Goal: Task Accomplishment & Management: Use online tool/utility

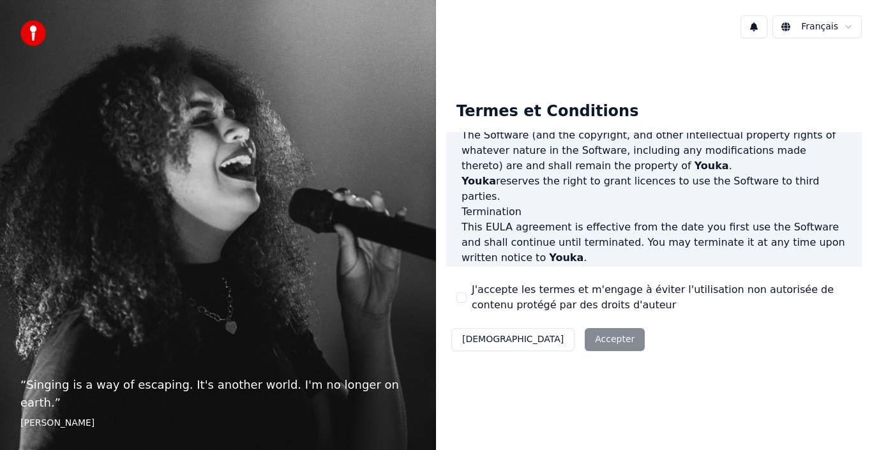
scroll to position [876, 0]
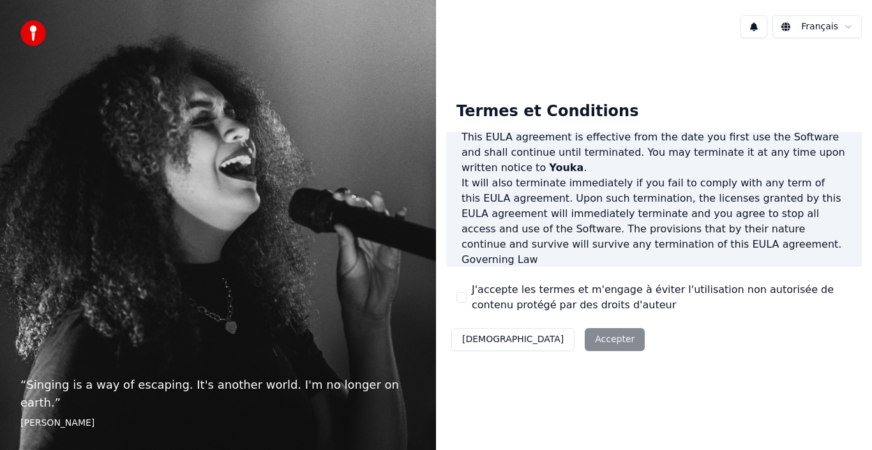
click at [545, 341] on div "Décliner Accepter" at bounding box center [548, 339] width 204 height 33
click at [548, 334] on div "Décliner Accepter" at bounding box center [548, 339] width 204 height 33
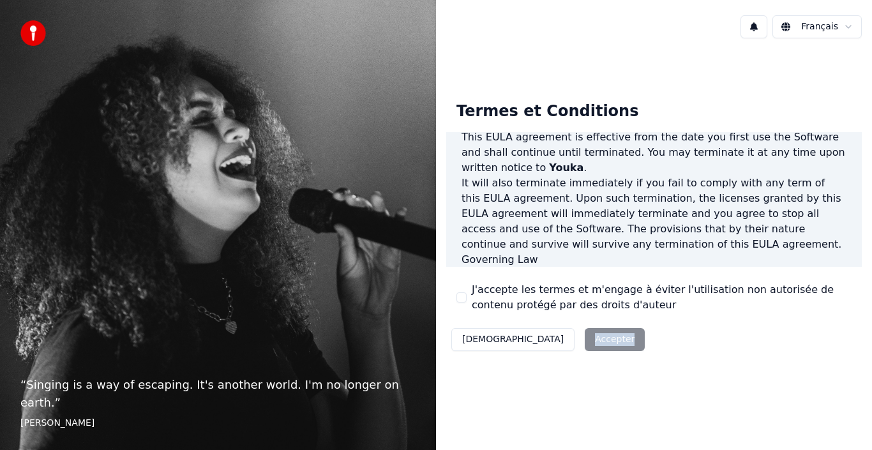
click at [548, 334] on div "Décliner Accepter" at bounding box center [548, 339] width 204 height 33
click at [548, 336] on div "Décliner Accepter" at bounding box center [548, 339] width 204 height 33
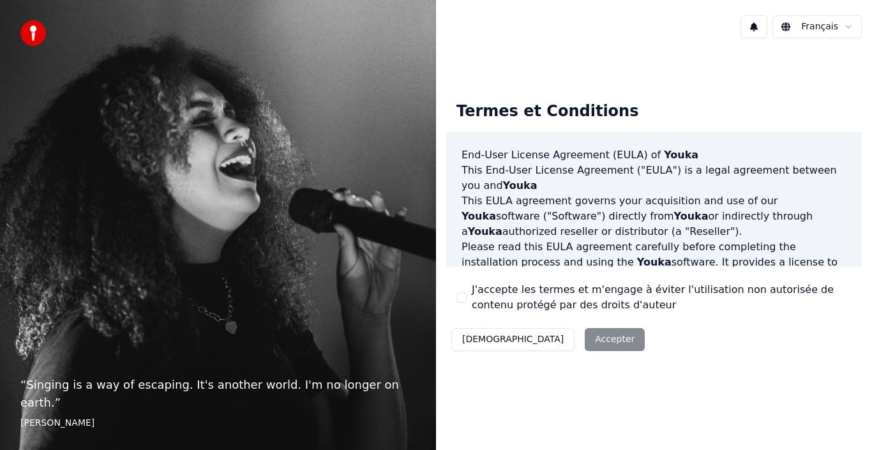
click at [544, 346] on div "Décliner Accepter" at bounding box center [548, 339] width 204 height 33
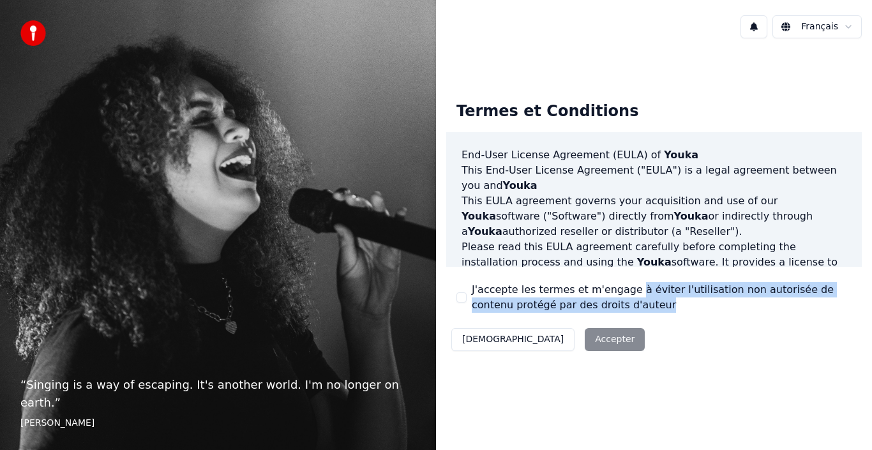
drag, startPoint x: 622, startPoint y: 280, endPoint x: 617, endPoint y: 303, distance: 23.5
click at [617, 303] on div "Termes et Conditions End-User License Agreement (EULA) of Youka This End-User L…" at bounding box center [654, 223] width 416 height 265
click at [617, 303] on label "J'accepte les termes et m'engage à éviter l'utilisation non autorisée de conten…" at bounding box center [662, 297] width 380 height 31
click at [467, 303] on button "J'accepte les termes et m'engage à éviter l'utilisation non autorisée de conten…" at bounding box center [461, 297] width 10 height 10
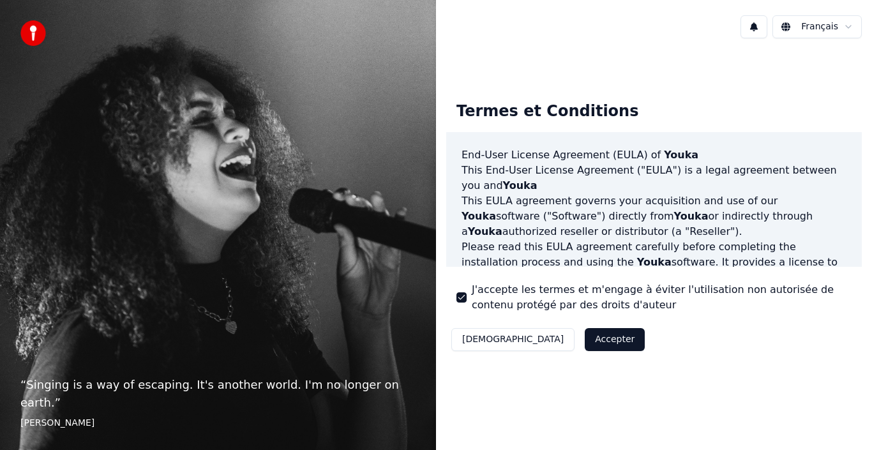
click at [547, 352] on div "Décliner Accepter" at bounding box center [548, 339] width 204 height 33
click at [585, 347] on button "Accepter" at bounding box center [615, 339] width 60 height 23
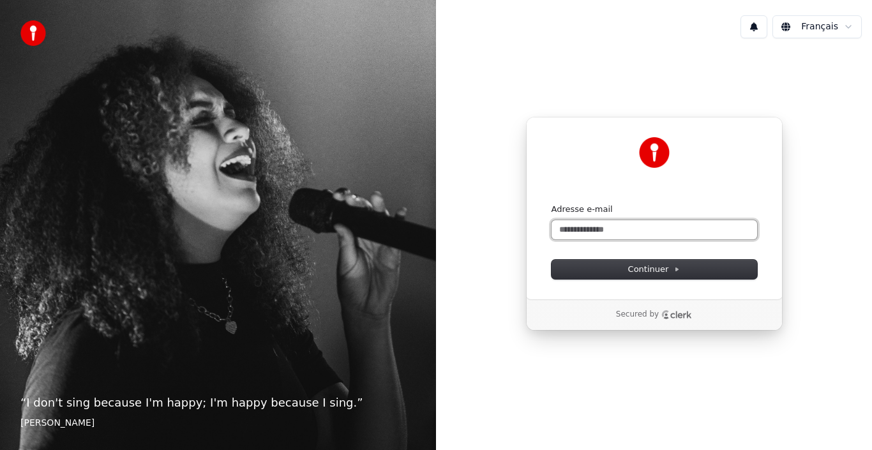
click at [571, 225] on input "Adresse e-mail" at bounding box center [654, 229] width 206 height 19
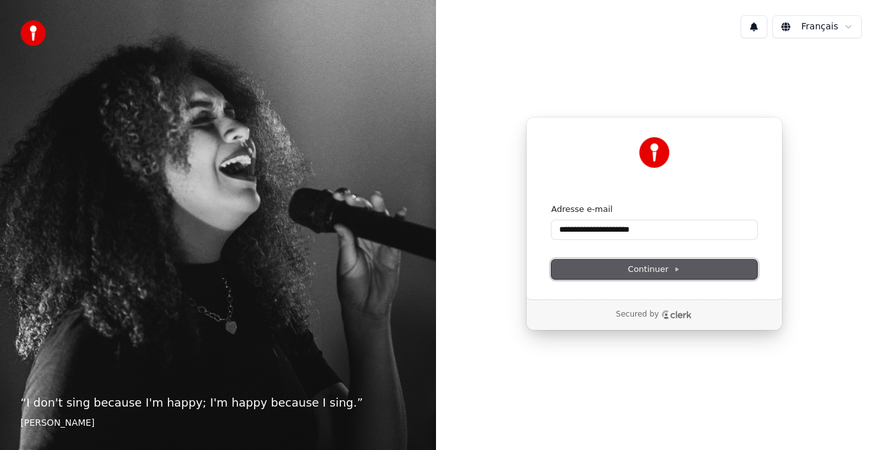
click at [617, 266] on button "Continuer" at bounding box center [654, 269] width 206 height 19
type input "**********"
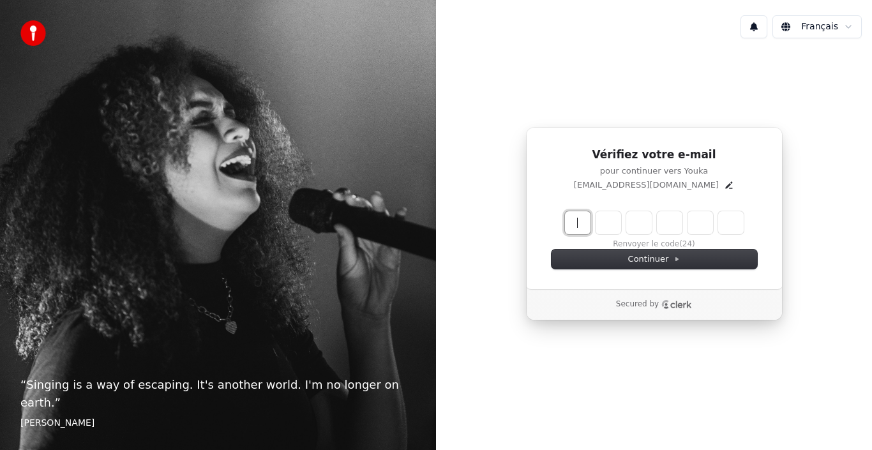
click at [619, 230] on input "Enter verification code" at bounding box center [667, 222] width 204 height 23
type input "******"
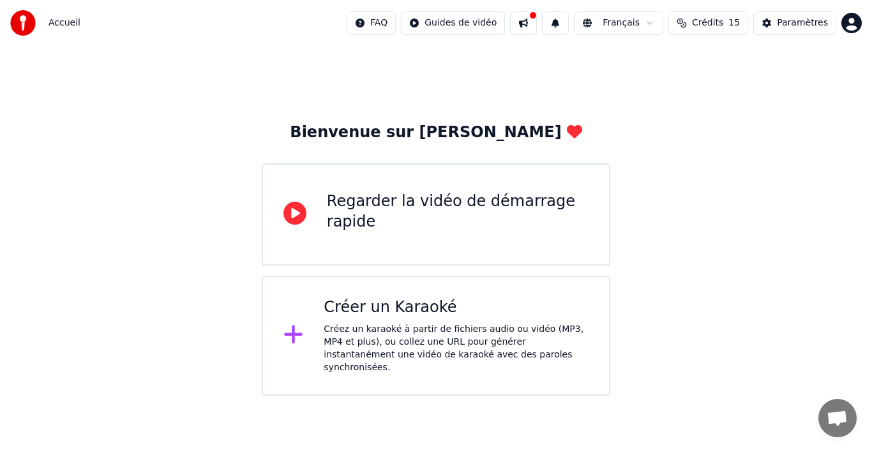
click at [555, 327] on div "Créez un karaoké à partir de fichiers audio ou vidéo (MP3, MP4 et plus), ou col…" at bounding box center [456, 348] width 265 height 51
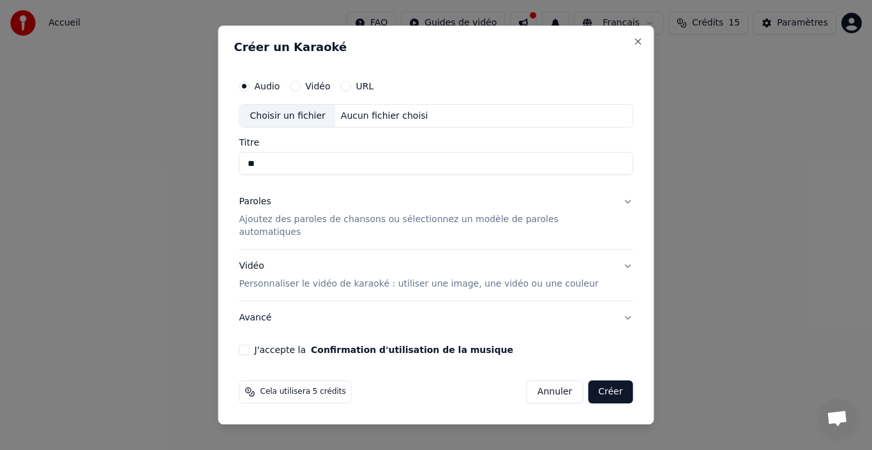
type input "*"
type input "****"
click at [300, 89] on button "Vidéo" at bounding box center [295, 86] width 10 height 10
click at [289, 165] on input "Titre" at bounding box center [436, 164] width 394 height 23
drag, startPoint x: 350, startPoint y: 171, endPoint x: 313, endPoint y: 161, distance: 37.6
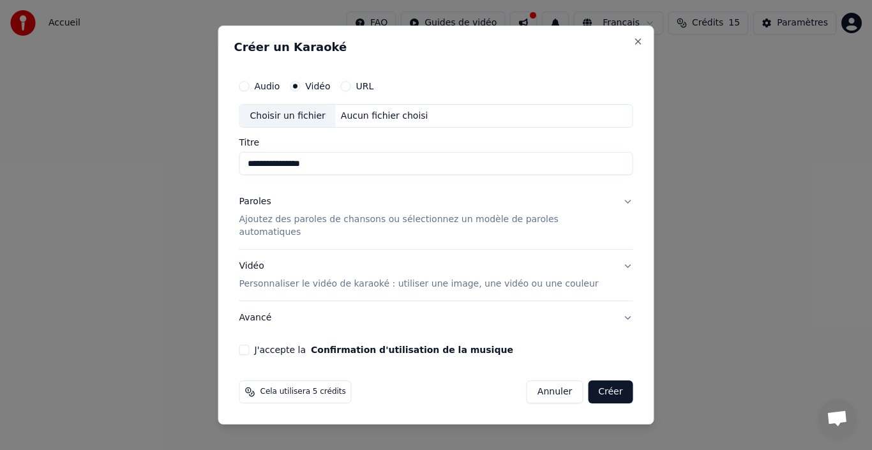
click at [313, 161] on input "**********" at bounding box center [436, 164] width 394 height 23
click at [319, 170] on input "**********" at bounding box center [436, 164] width 394 height 23
type input "**********"
click at [633, 45] on button "Close" at bounding box center [638, 41] width 10 height 10
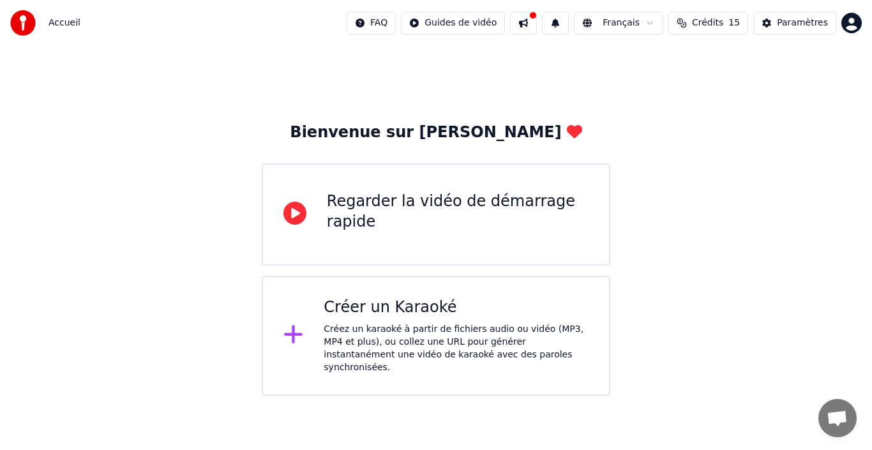
click at [379, 319] on div "Créer un Karaoké Créez un karaoké à partir de fichiers audio ou vidéo (MP3, MP4…" at bounding box center [456, 335] width 265 height 77
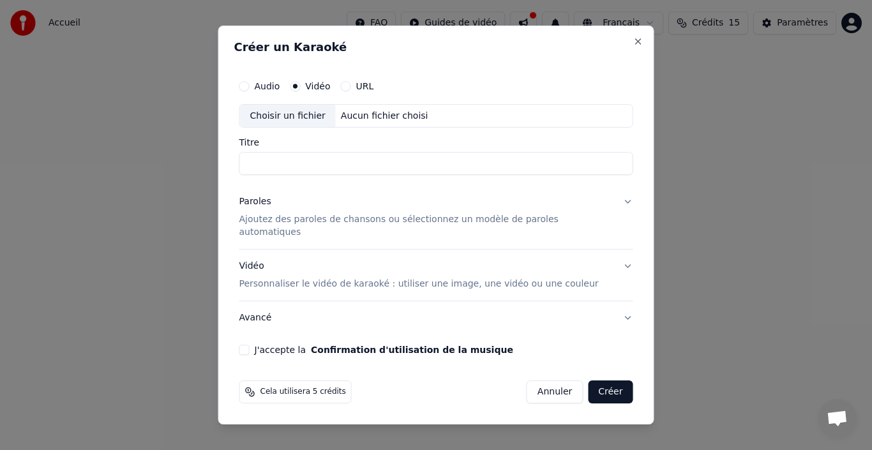
click at [624, 54] on div "Créer un Karaoké Audio Vidéo URL Choisir un fichier Aucun fichier choisi Titre …" at bounding box center [436, 226] width 436 height 400
click at [633, 47] on button "Close" at bounding box center [638, 41] width 10 height 10
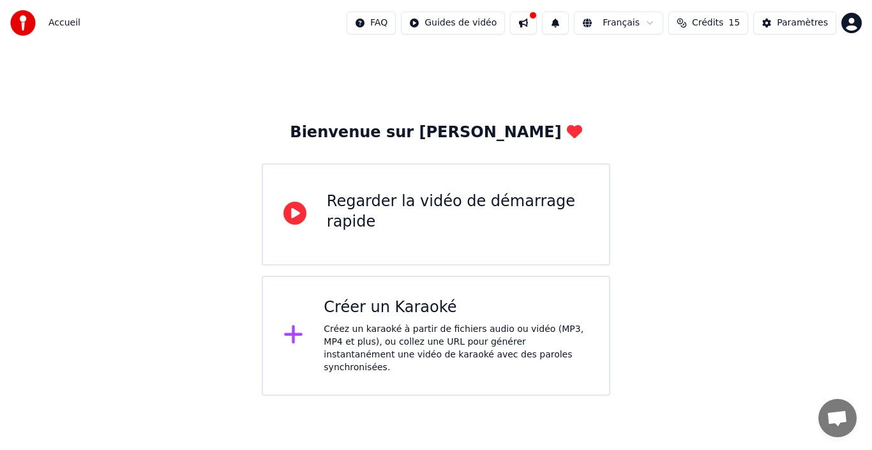
click at [509, 336] on div "Créez un karaoké à partir de fichiers audio ou vidéo (MP3, MP4 et plus), ou col…" at bounding box center [456, 348] width 265 height 51
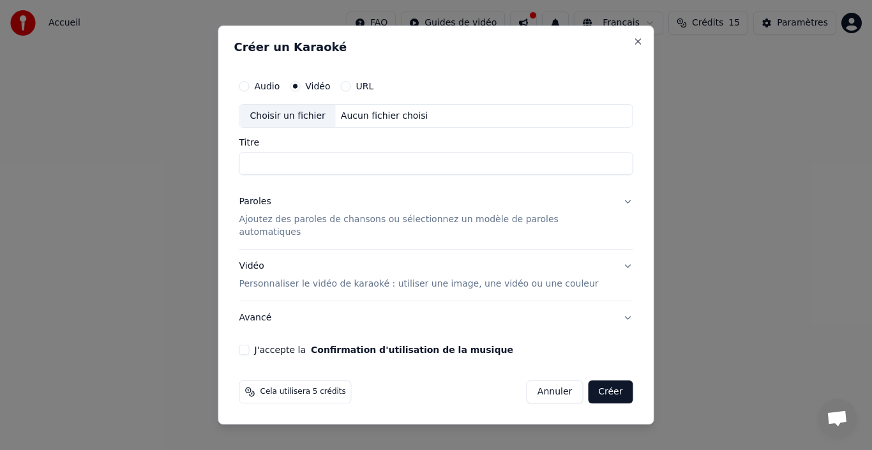
click at [288, 115] on div "Choisir un fichier" at bounding box center [288, 116] width 96 height 23
click at [319, 123] on div "Choisir un fichier" at bounding box center [288, 116] width 96 height 23
click at [304, 164] on input "Titre" at bounding box center [436, 164] width 394 height 23
type input "**********"
click at [356, 278] on p "Personnaliser le vidéo de karaoké : utiliser une image, une vidéo ou une couleur" at bounding box center [418, 284] width 359 height 13
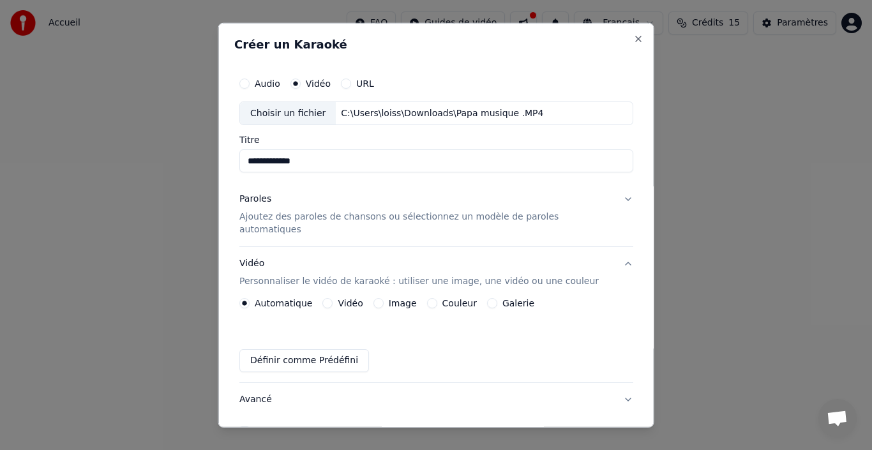
click at [463, 299] on label "Couleur" at bounding box center [459, 303] width 34 height 9
click at [437, 298] on button "Couleur" at bounding box center [431, 303] width 10 height 10
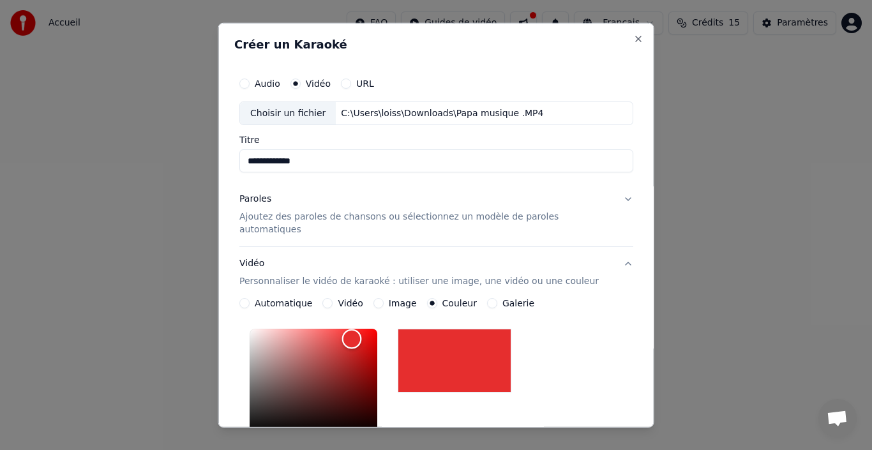
drag, startPoint x: 352, startPoint y: 352, endPoint x: 360, endPoint y: 326, distance: 27.5
click at [360, 329] on div "Color" at bounding box center [314, 381] width 128 height 105
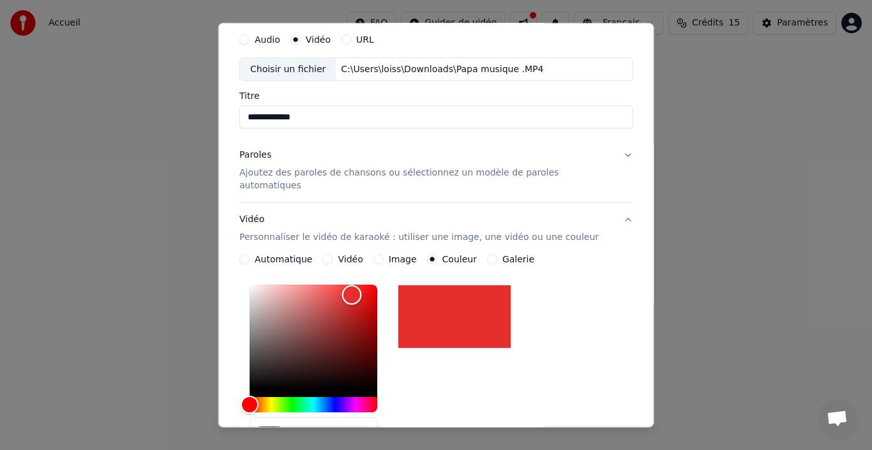
scroll to position [45, 0]
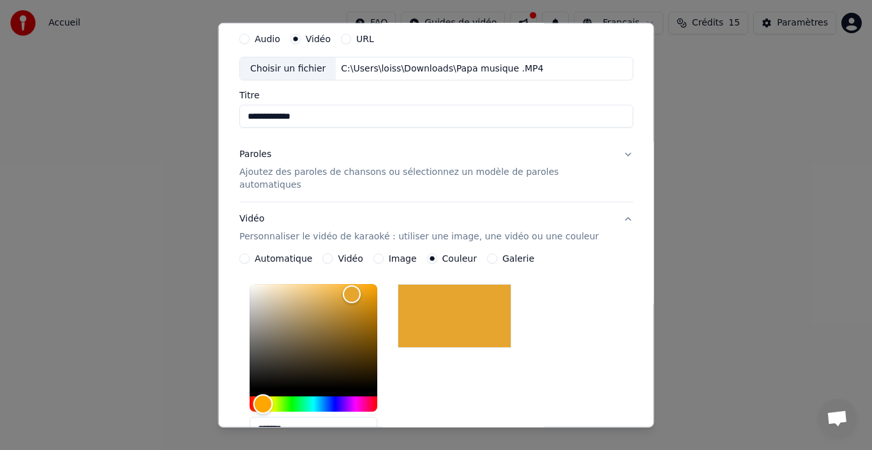
drag, startPoint x: 337, startPoint y: 391, endPoint x: 271, endPoint y: 384, distance: 66.1
click at [271, 396] on div "Hue" at bounding box center [314, 403] width 128 height 15
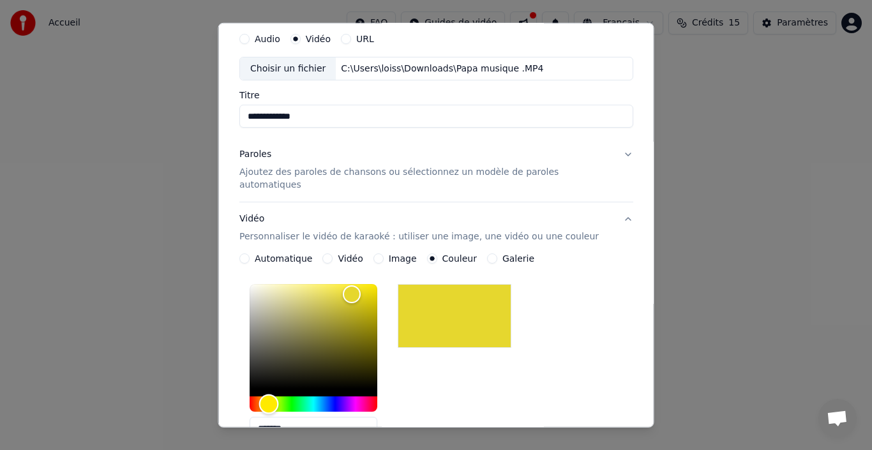
click at [277, 396] on div "Hue" at bounding box center [269, 404] width 20 height 20
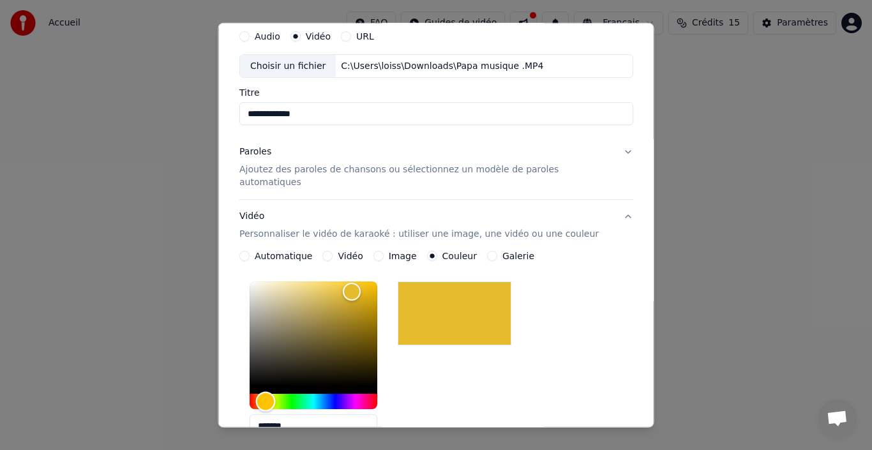
click at [274, 392] on div "Hue" at bounding box center [266, 402] width 20 height 20
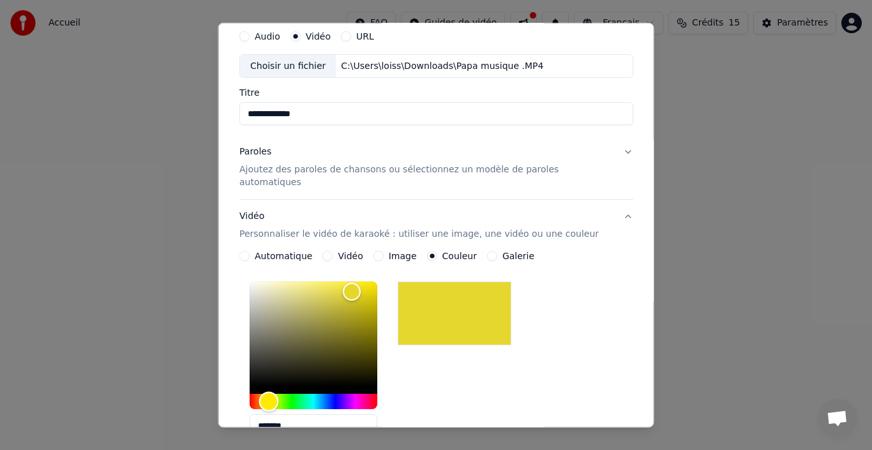
click at [277, 392] on div "Hue" at bounding box center [269, 402] width 20 height 20
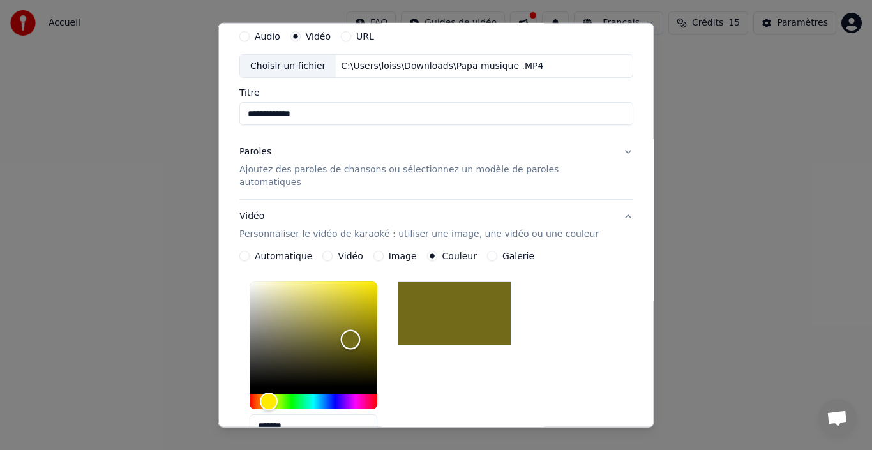
click at [359, 327] on div "Color" at bounding box center [314, 333] width 128 height 105
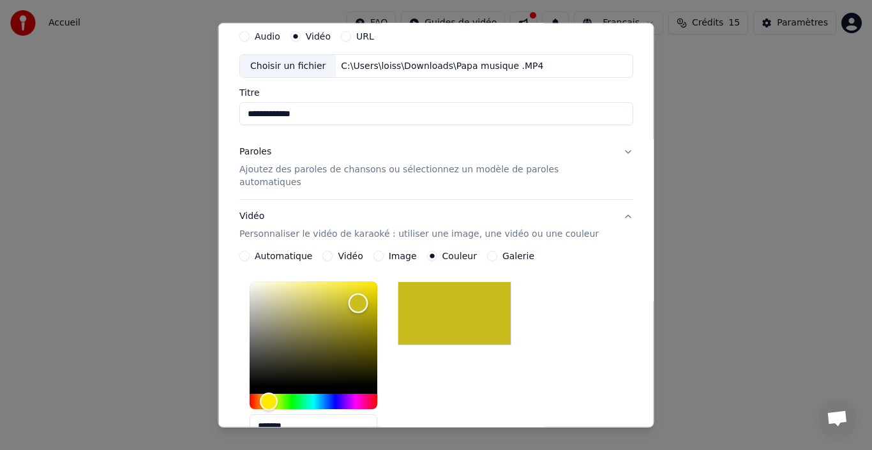
click at [366, 290] on div "Color" at bounding box center [314, 333] width 128 height 105
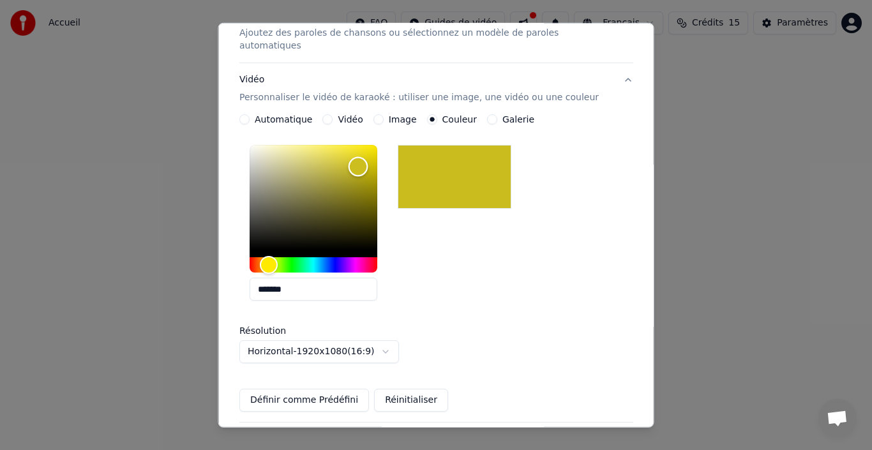
scroll to position [183, 0]
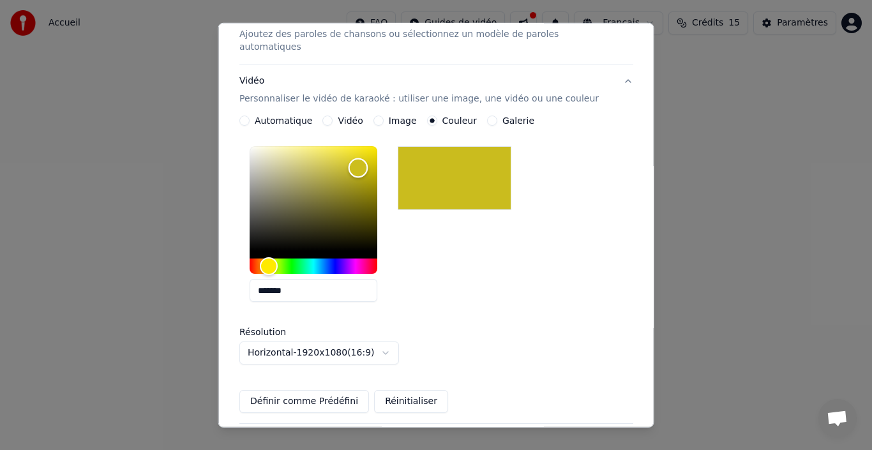
type input "*******"
click at [364, 146] on div "Color" at bounding box center [314, 198] width 128 height 105
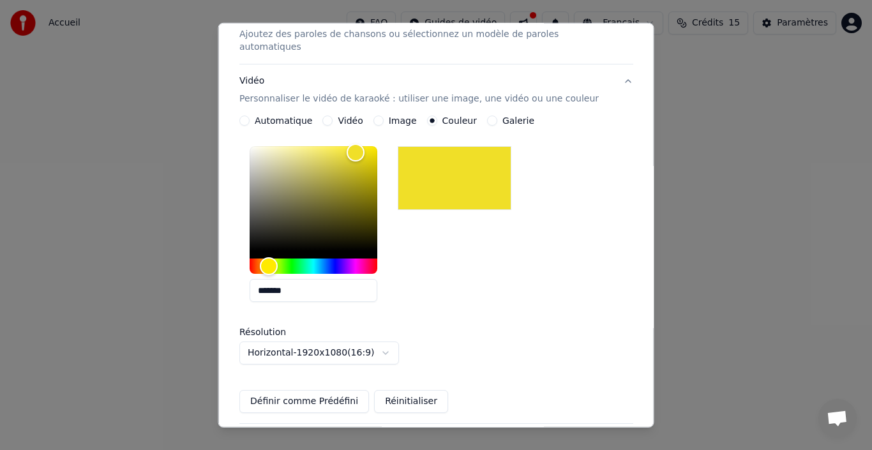
click at [268, 116] on label "Automatique" at bounding box center [283, 120] width 57 height 9
click at [250, 116] on button "Automatique" at bounding box center [244, 121] width 10 height 10
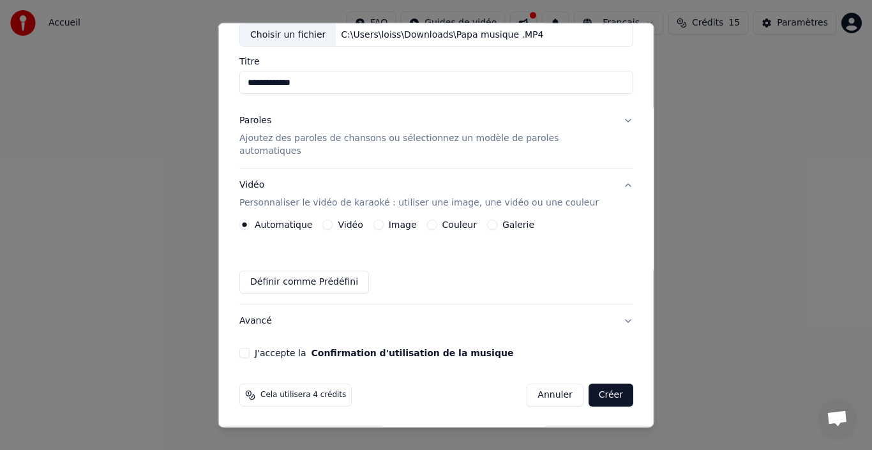
scroll to position [66, 0]
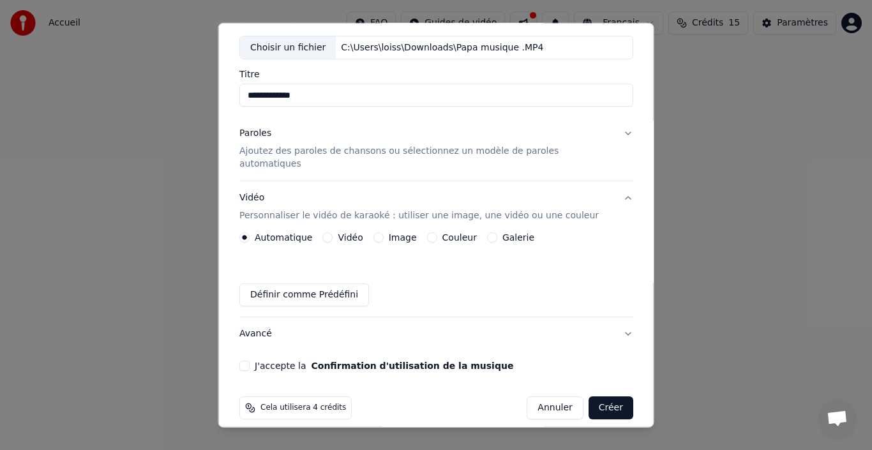
click at [464, 233] on label "Couleur" at bounding box center [459, 237] width 34 height 9
click at [437, 232] on button "Couleur" at bounding box center [431, 237] width 10 height 10
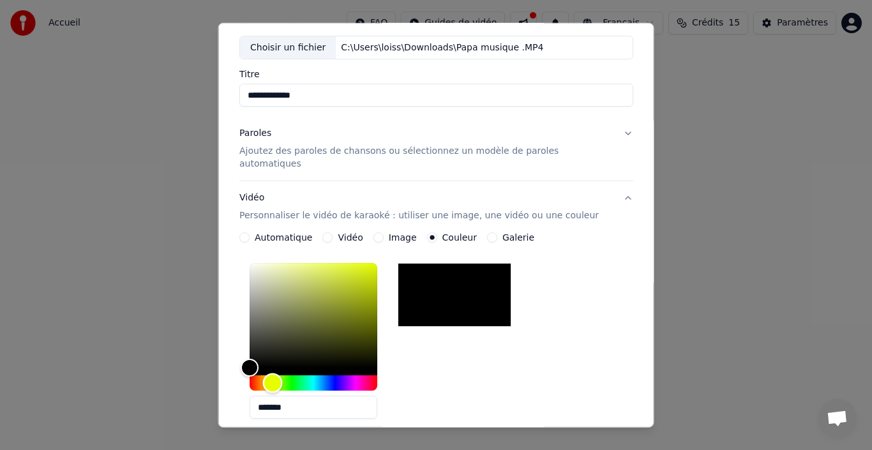
click at [281, 375] on div "Hue" at bounding box center [314, 382] width 128 height 15
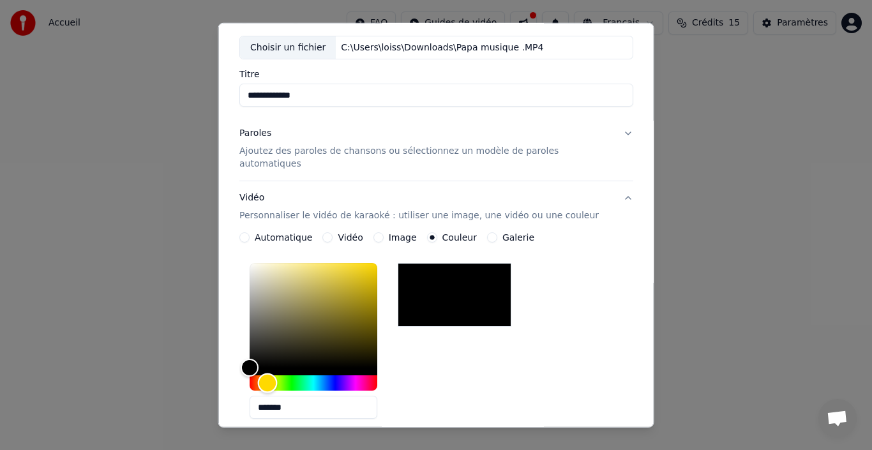
click at [276, 373] on div "Hue" at bounding box center [268, 383] width 20 height 20
type input "*******"
click at [374, 266] on div "Color" at bounding box center [314, 315] width 128 height 105
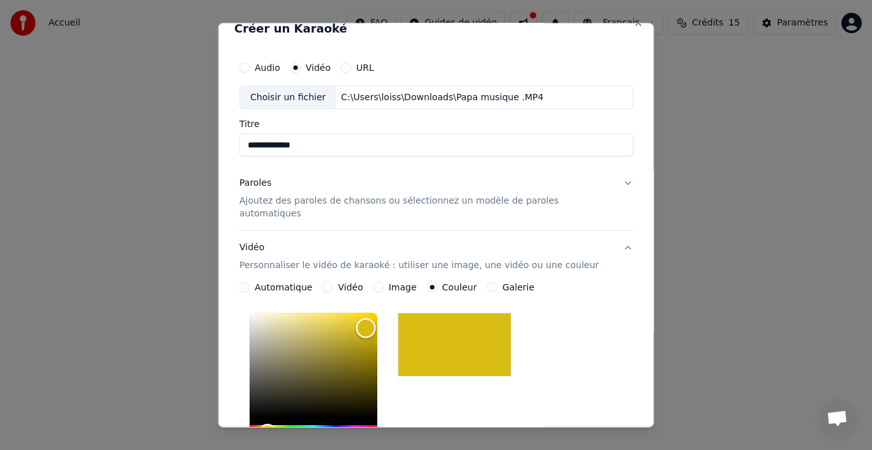
scroll to position [0, 0]
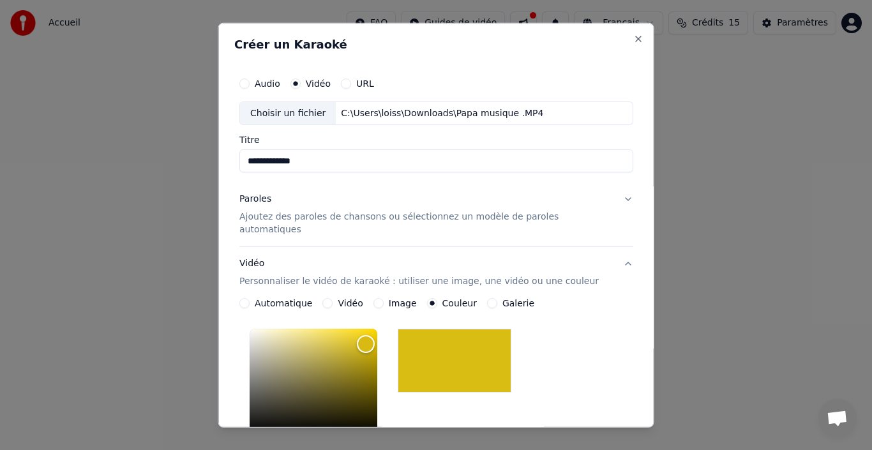
click at [455, 210] on div "Paroles Ajoutez des paroles de chansons ou sélectionnez un modèle de paroles au…" at bounding box center [425, 214] width 373 height 43
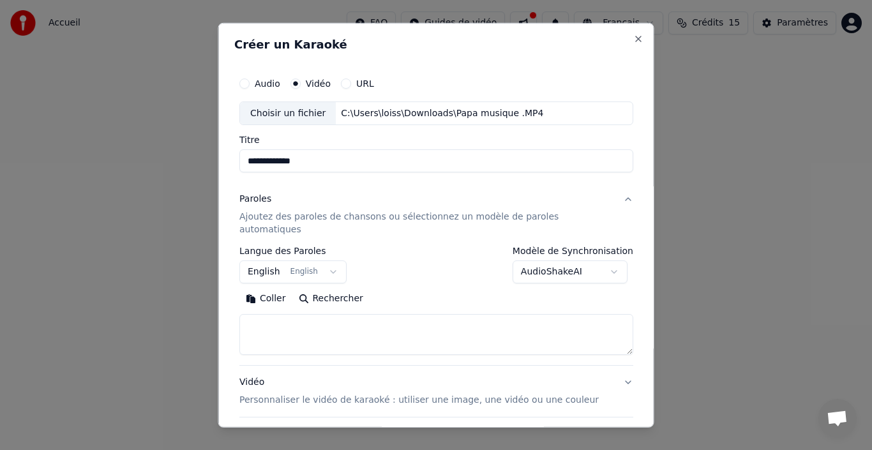
click at [328, 260] on button "English English" at bounding box center [292, 271] width 107 height 23
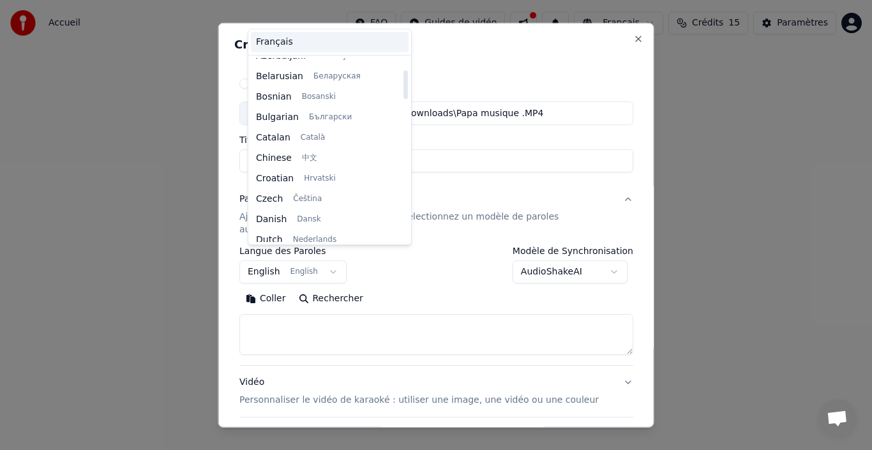
scroll to position [74, 0]
select select "**"
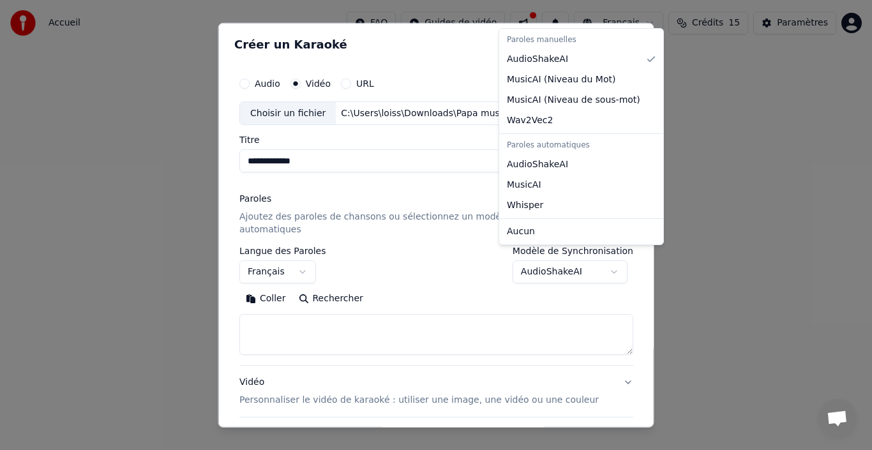
click at [518, 260] on body "**********" at bounding box center [436, 198] width 872 height 396
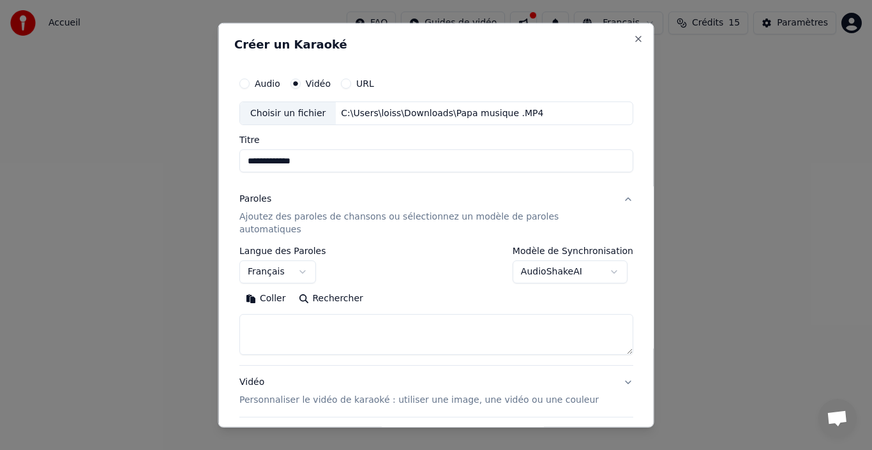
click at [455, 267] on body "**********" at bounding box center [436, 198] width 872 height 396
click at [290, 314] on textarea at bounding box center [436, 334] width 394 height 41
click at [269, 289] on button "Coller" at bounding box center [265, 299] width 53 height 20
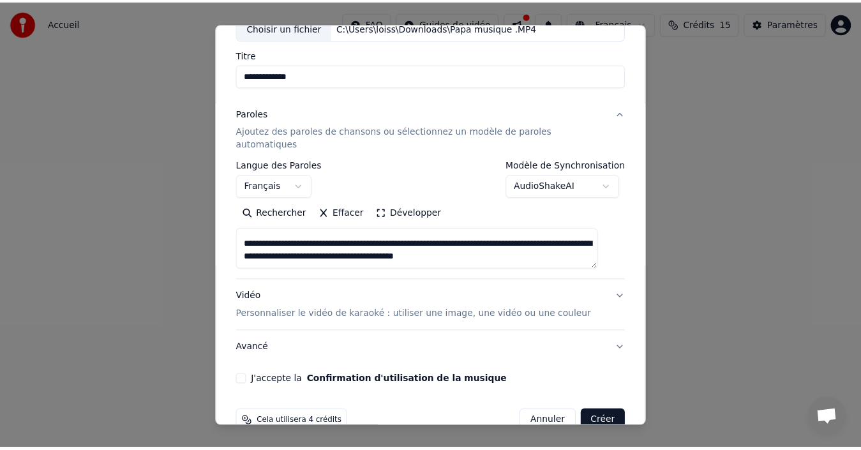
scroll to position [404, 0]
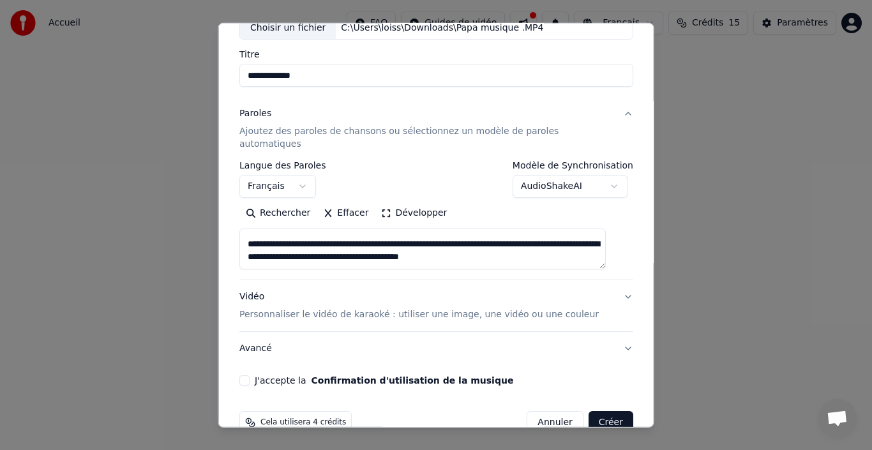
click at [588, 411] on button "Créer" at bounding box center [610, 422] width 45 height 23
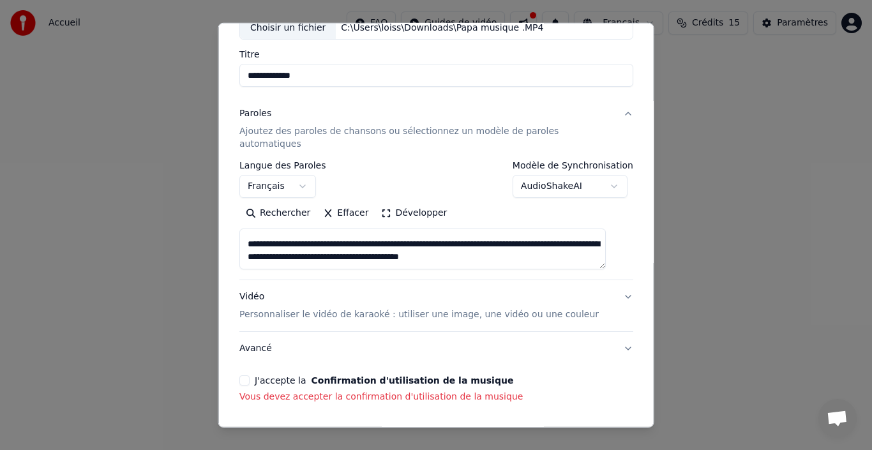
click at [382, 375] on div "J'accepte la Confirmation d'utilisation de la musique Vous devez accepter la co…" at bounding box center [436, 389] width 394 height 28
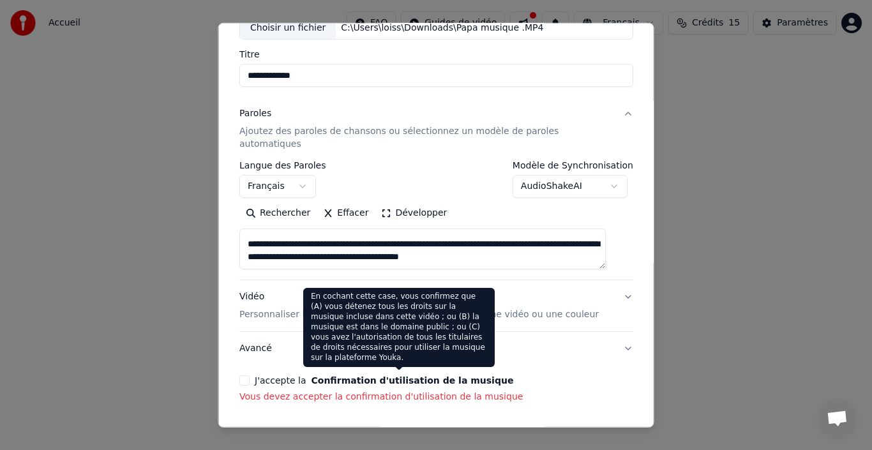
click at [375, 376] on button "Confirmation d'utilisation de la musique" at bounding box center [412, 380] width 202 height 9
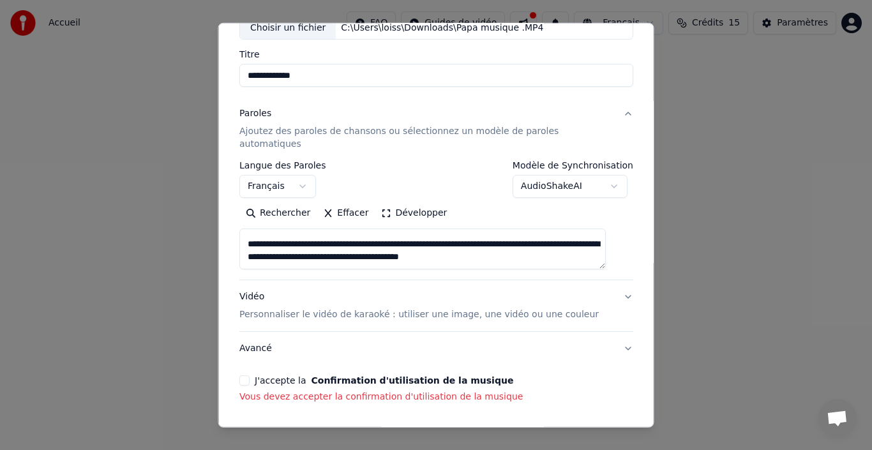
click at [250, 375] on button "J'accepte la Confirmation d'utilisation de la musique" at bounding box center [244, 380] width 10 height 10
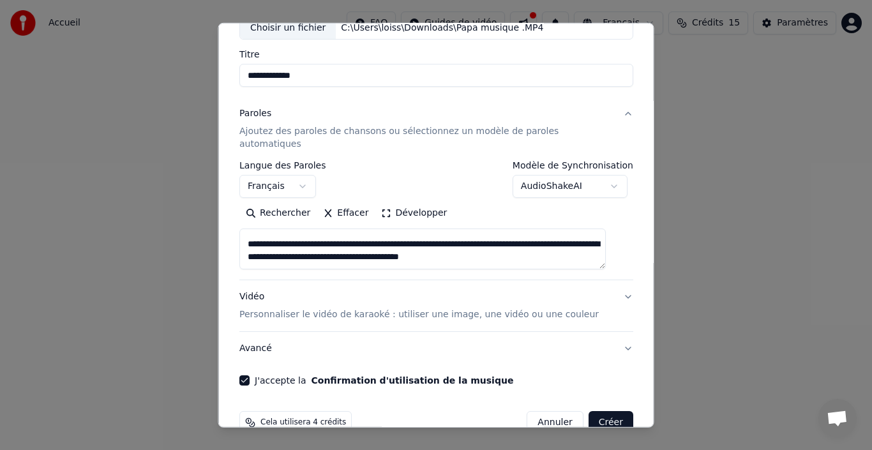
click at [595, 411] on button "Créer" at bounding box center [610, 422] width 45 height 23
type textarea "**********"
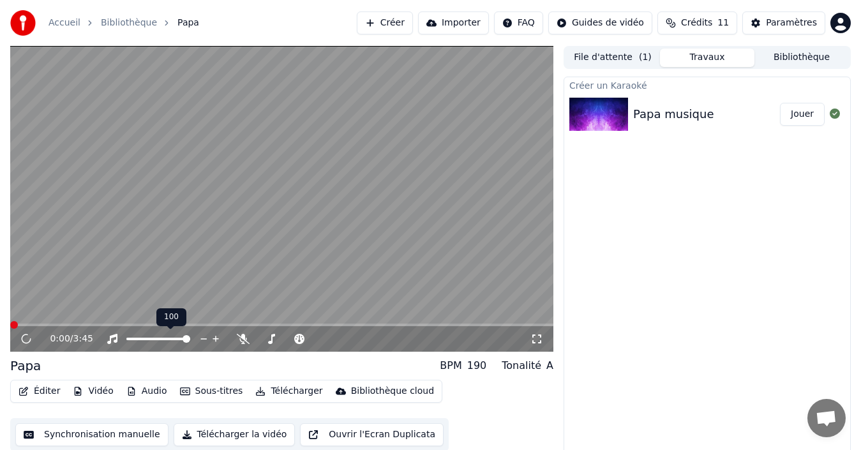
drag, startPoint x: 139, startPoint y: 340, endPoint x: 149, endPoint y: 340, distance: 10.2
click at [149, 340] on div at bounding box center [170, 339] width 103 height 13
click at [147, 338] on span at bounding box center [136, 339] width 21 height 3
click at [126, 338] on span at bounding box center [126, 339] width 0 height 3
click at [126, 338] on span at bounding box center [158, 339] width 64 height 3
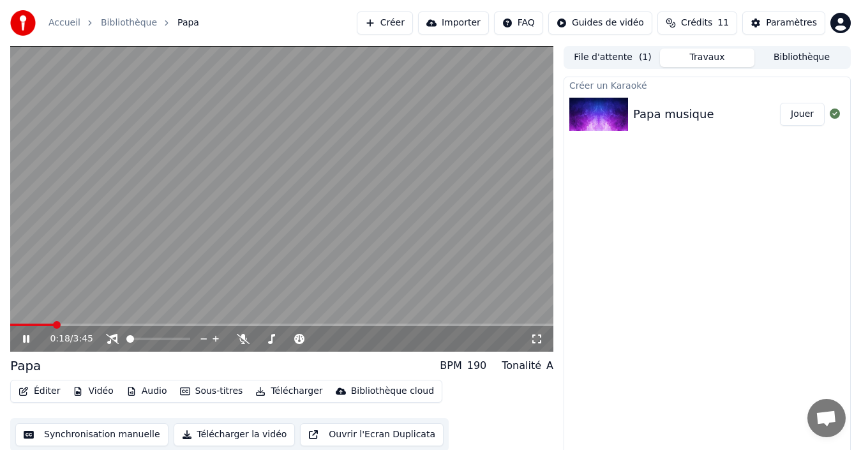
click at [47, 324] on span at bounding box center [31, 325] width 43 height 3
click at [140, 339] on span at bounding box center [158, 339] width 64 height 3
click at [345, 338] on span at bounding box center [329, 339] width 32 height 3
click at [138, 338] on span at bounding box center [131, 339] width 11 height 3
click at [134, 340] on span at bounding box center [130, 339] width 8 height 3
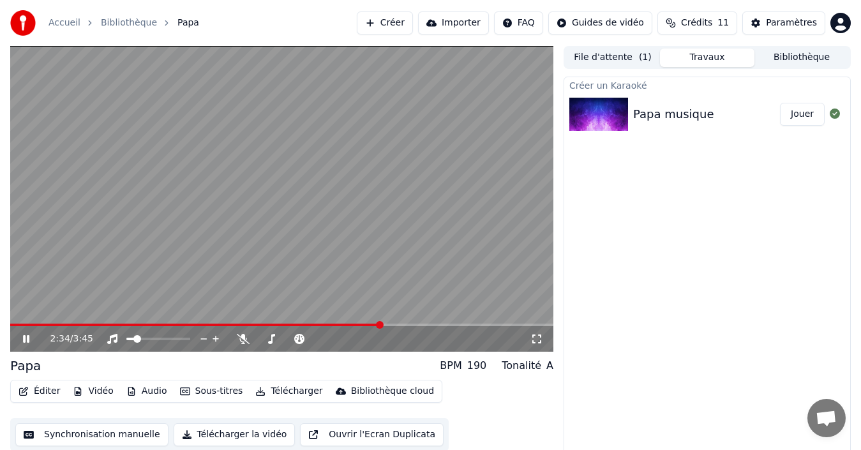
click at [27, 339] on icon at bounding box center [26, 339] width 6 height 8
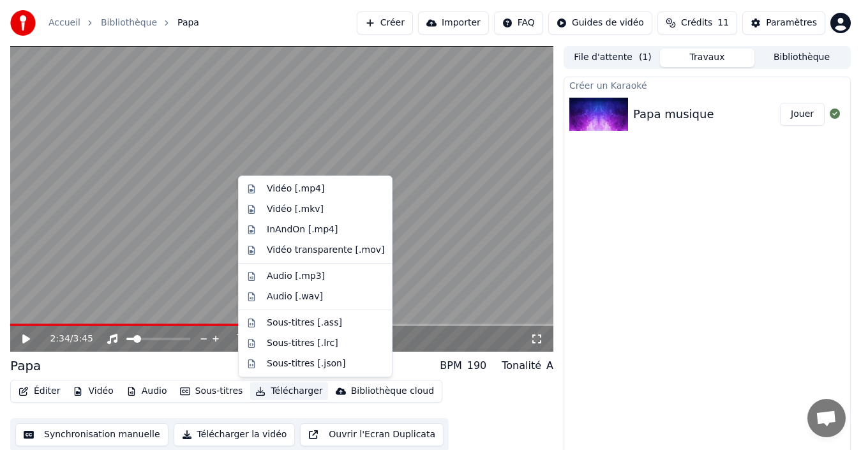
click at [283, 388] on button "Télécharger" at bounding box center [288, 391] width 77 height 18
click at [274, 191] on div "Vidéo [.mp4]" at bounding box center [295, 189] width 57 height 13
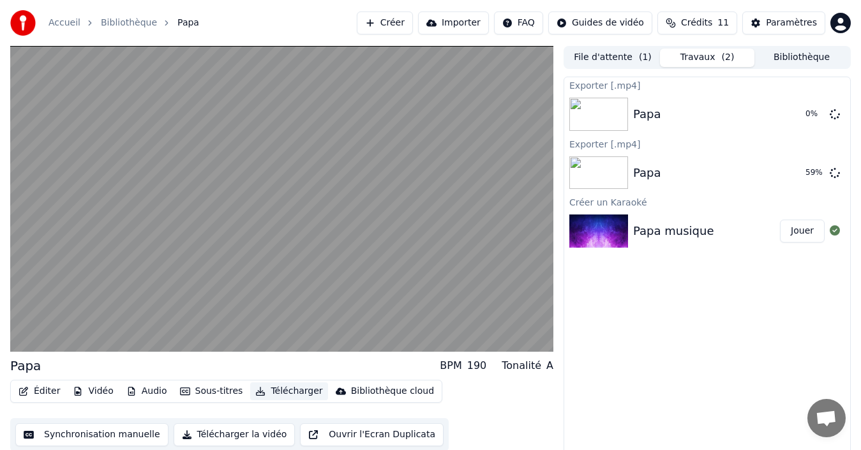
scroll to position [9, 0]
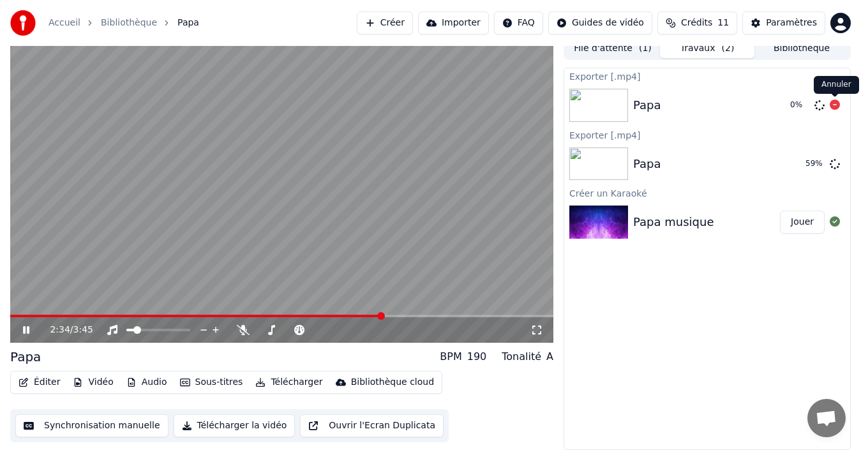
click at [832, 103] on body "Accueil Bibliothèque Papa Créer Importer FAQ Guides de vidéo Crédits 11 Paramèt…" at bounding box center [430, 216] width 861 height 450
click at [31, 333] on icon at bounding box center [34, 330] width 29 height 10
click at [830, 103] on icon at bounding box center [835, 105] width 10 height 10
click at [834, 106] on icon at bounding box center [835, 105] width 10 height 10
click at [47, 315] on span at bounding box center [202, 316] width 384 height 3
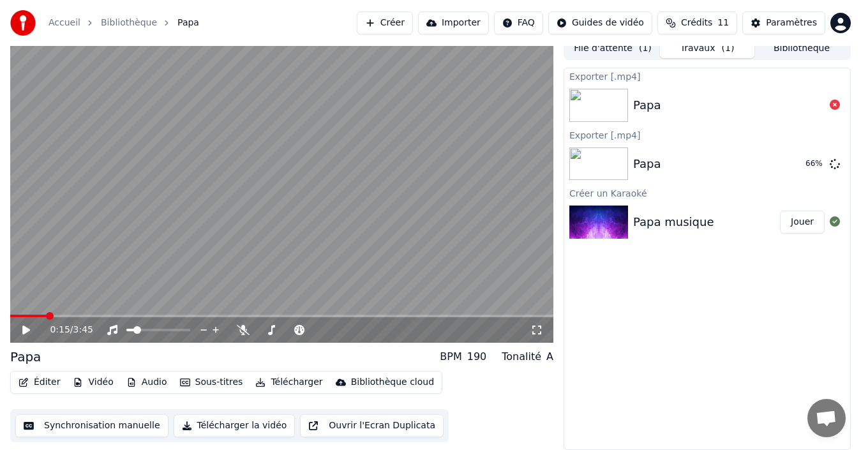
click at [24, 331] on icon at bounding box center [26, 330] width 8 height 9
drag, startPoint x: 147, startPoint y: 333, endPoint x: 158, endPoint y: 329, distance: 11.5
click at [158, 329] on div at bounding box center [170, 330] width 103 height 13
click at [158, 329] on span at bounding box center [158, 330] width 64 height 3
click at [177, 334] on span at bounding box center [176, 330] width 8 height 8
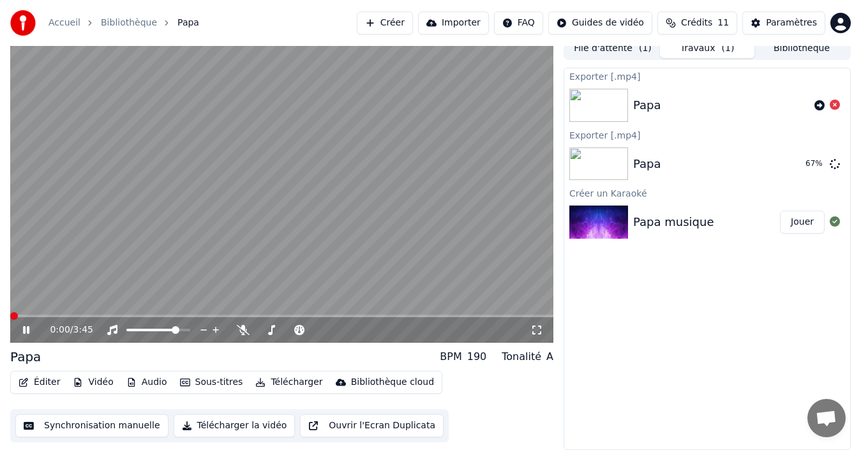
click at [10, 317] on span at bounding box center [10, 316] width 0 height 3
click at [837, 103] on icon at bounding box center [835, 105] width 10 height 10
click at [832, 107] on icon at bounding box center [835, 105] width 10 height 10
click at [836, 103] on icon at bounding box center [835, 105] width 10 height 10
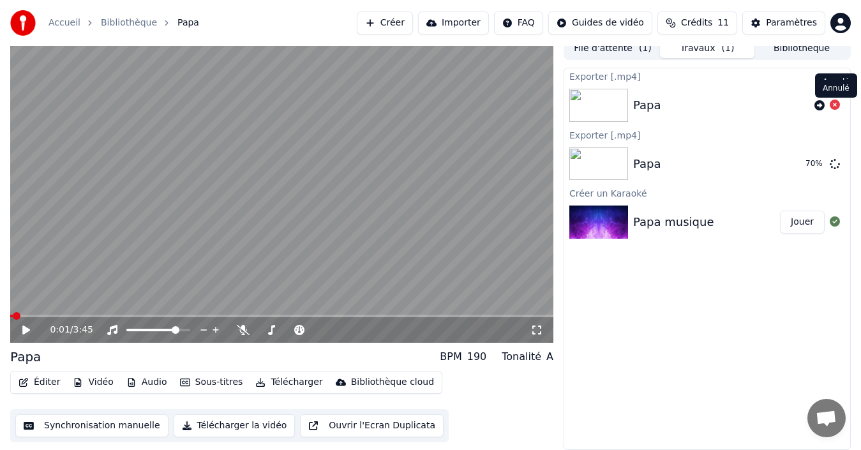
click at [833, 102] on icon at bounding box center [835, 105] width 10 height 10
click at [798, 163] on button "Afficher" at bounding box center [796, 164] width 56 height 23
